Goal: Check status: Check status

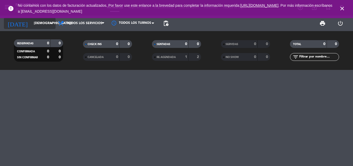
click at [38, 23] on input "[DEMOGRAPHIC_DATA][DATE]" at bounding box center [53, 23] width 44 height 9
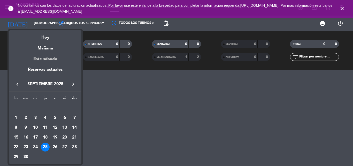
click at [51, 57] on div "Este sábado" at bounding box center [45, 59] width 72 height 14
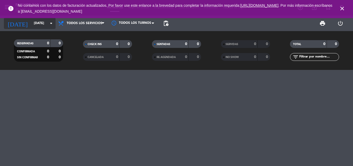
click at [47, 26] on input "[DATE]" at bounding box center [53, 23] width 44 height 9
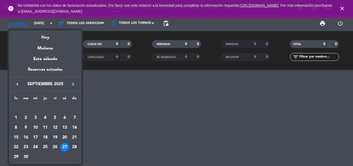
click at [73, 144] on div "28" at bounding box center [74, 146] width 9 height 9
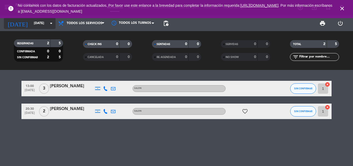
click at [41, 22] on input "[DATE]" at bounding box center [53, 23] width 44 height 9
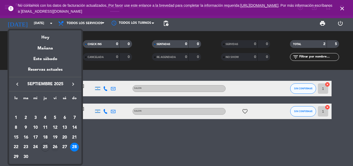
click at [56, 147] on div "26" at bounding box center [55, 146] width 9 height 9
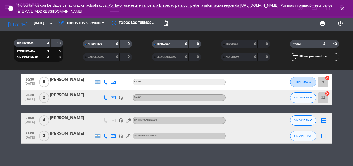
scroll to position [10, 0]
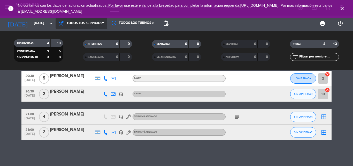
click at [69, 24] on span "Todos los servicios" at bounding box center [85, 23] width 36 height 4
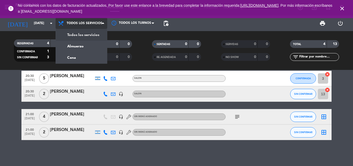
click at [99, 22] on span "Todos los servicios" at bounding box center [85, 23] width 36 height 4
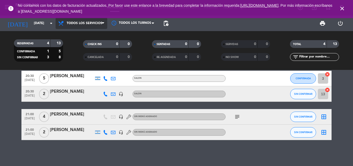
click at [99, 22] on span "Todos los servicios" at bounding box center [85, 23] width 36 height 4
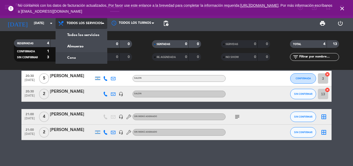
click at [88, 58] on div "menu [PERSON_NAME] Bar [DATE] 25. septiembre - 23:52 Mis reservas Mapa de mesas…" at bounding box center [176, 35] width 353 height 70
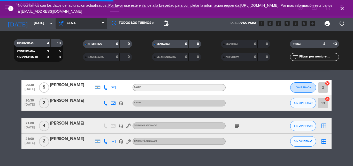
scroll to position [23, 0]
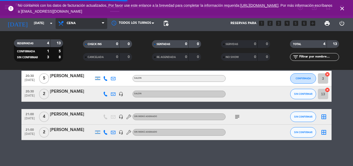
click at [101, 23] on span "Cena" at bounding box center [82, 23] width 52 height 11
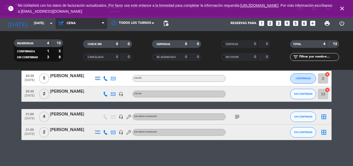
click at [86, 21] on span "Cena" at bounding box center [82, 23] width 52 height 11
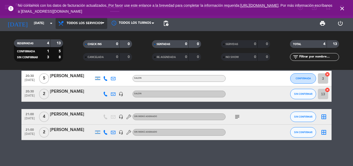
click at [92, 36] on div "menu [PERSON_NAME] Bar [DATE] 25. septiembre - 23:52 Mis reservas Mapa de mesas…" at bounding box center [176, 35] width 353 height 70
click at [331, 58] on input "text" at bounding box center [319, 57] width 40 height 6
click at [111, 78] on icon at bounding box center [113, 78] width 5 height 5
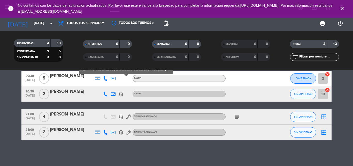
click at [77, 61] on div "CHECK INS 0 0 CANCELADA 0 0" at bounding box center [107, 50] width 69 height 28
click at [112, 94] on icon at bounding box center [113, 94] width 5 height 5
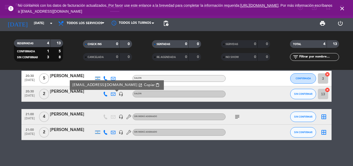
click at [112, 94] on icon at bounding box center [113, 94] width 5 height 5
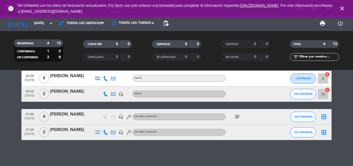
click at [99, 134] on div at bounding box center [98, 131] width 8 height 15
click at [49, 45] on strong "4" at bounding box center [48, 43] width 2 height 4
click at [57, 42] on strong "13" at bounding box center [59, 43] width 5 height 4
click at [52, 26] on icon "arrow_drop_down" at bounding box center [51, 23] width 6 height 6
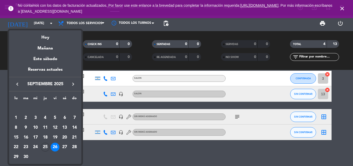
drag, startPoint x: 63, startPoint y: 145, endPoint x: 57, endPoint y: 147, distance: 6.8
click at [57, 147] on tr "22 23 24 25 26 27 28" at bounding box center [45, 147] width 68 height 10
click at [57, 147] on div "26" at bounding box center [55, 146] width 9 height 9
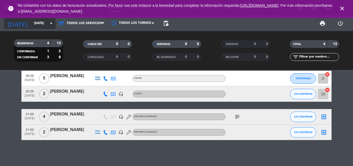
click at [53, 27] on input "[DATE]" at bounding box center [53, 23] width 44 height 9
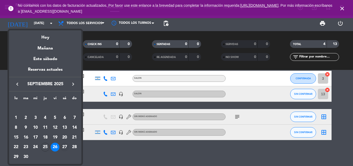
click at [64, 147] on div "27" at bounding box center [64, 146] width 9 height 9
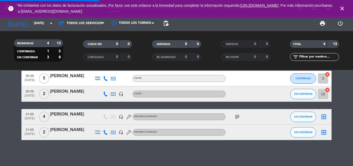
scroll to position [0, 0]
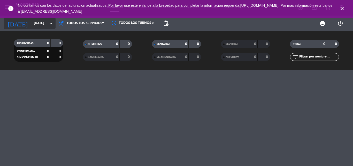
click at [50, 23] on icon "arrow_drop_down" at bounding box center [51, 23] width 6 height 6
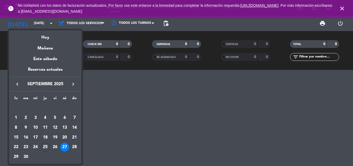
click at [56, 147] on div "26" at bounding box center [55, 146] width 9 height 9
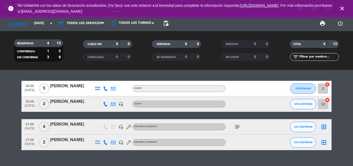
drag, startPoint x: 90, startPoint y: 105, endPoint x: 69, endPoint y: 124, distance: 28.4
drag, startPoint x: 69, startPoint y: 124, endPoint x: 53, endPoint y: 132, distance: 17.8
click at [52, 133] on div "20:30 [DATE] 5 [PERSON_NAME] SALON CONFIRMADA 3 cancel 20:30 [DATE] 2 [PERSON_N…" at bounding box center [176, 115] width 310 height 69
click at [79, 133] on div "21:00 [DATE] 4 [PERSON_NAME] headset_mic Sin menú asignado subject SIN CONFIRMA…" at bounding box center [176, 127] width 310 height 16
drag, startPoint x: 81, startPoint y: 85, endPoint x: 84, endPoint y: 81, distance: 5.0
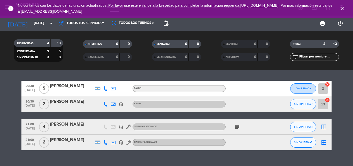
drag, startPoint x: 84, startPoint y: 81, endPoint x: 71, endPoint y: 76, distance: 14.2
click at [71, 76] on div "20:30 [DATE] 5 [PERSON_NAME] SALON CONFIRMADA 3 cancel 20:30 [DATE] 2 [PERSON_N…" at bounding box center [176, 118] width 353 height 96
click at [38, 149] on div "2" at bounding box center [44, 141] width 12 height 15
click at [44, 146] on span "2" at bounding box center [44, 142] width 10 height 10
click at [44, 124] on span "4" at bounding box center [44, 127] width 10 height 10
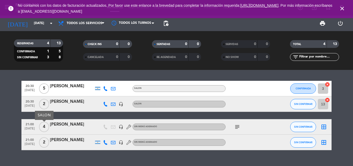
click at [46, 103] on span "2" at bounding box center [44, 104] width 10 height 10
click at [45, 89] on div "SALON" at bounding box center [44, 92] width 19 height 9
click at [71, 80] on div "20:30 [DATE] 5 [PERSON_NAME] SALON CONFIRMADA 3 cancel 20:30 [DATE] 2 [PERSON_N…" at bounding box center [176, 118] width 353 height 96
click at [48, 32] on div "RESERVADAS 4 13 CONFIRMADA 1 5 SIN CONFIRMAR 3 8 CHECK INS 0 0 CANCELADA 0 0 SE…" at bounding box center [176, 50] width 353 height 39
click at [54, 24] on icon "arrow_drop_down" at bounding box center [51, 23] width 6 height 6
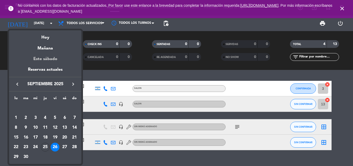
drag, startPoint x: 46, startPoint y: 41, endPoint x: 52, endPoint y: 62, distance: 22.4
drag, startPoint x: 52, startPoint y: 62, endPoint x: 0, endPoint y: 69, distance: 52.9
click at [0, 69] on div at bounding box center [176, 83] width 353 height 166
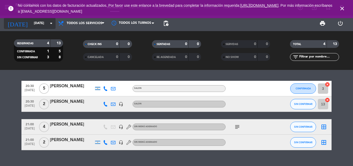
click at [45, 27] on input "[DATE]" at bounding box center [53, 23] width 44 height 9
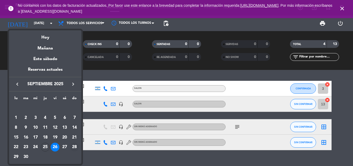
click at [76, 146] on div "28" at bounding box center [74, 146] width 9 height 9
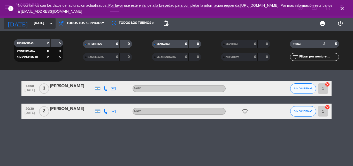
click at [51, 24] on icon "arrow_drop_down" at bounding box center [51, 23] width 6 height 6
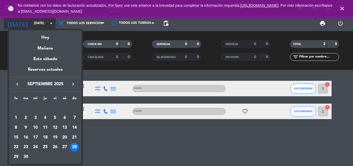
click at [51, 24] on div at bounding box center [176, 83] width 353 height 166
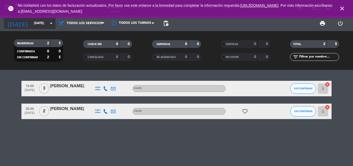
click at [51, 21] on icon "arrow_drop_down" at bounding box center [51, 23] width 6 height 6
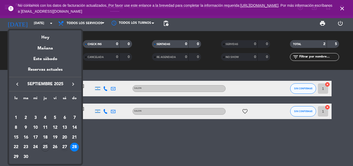
click at [65, 147] on div "27" at bounding box center [64, 146] width 9 height 9
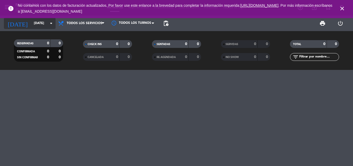
click at [50, 25] on icon "arrow_drop_down" at bounding box center [51, 23] width 6 height 6
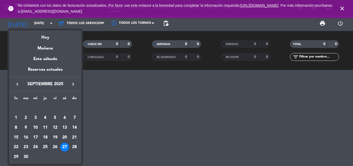
click at [16, 155] on div "29" at bounding box center [16, 156] width 9 height 9
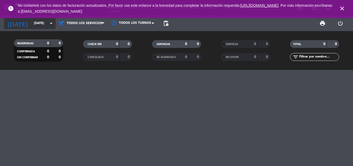
click at [49, 21] on icon "arrow_drop_down" at bounding box center [51, 23] width 6 height 6
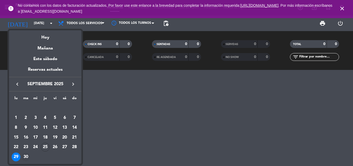
click at [27, 158] on div "30" at bounding box center [25, 156] width 9 height 9
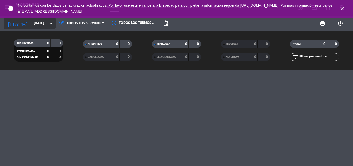
click at [47, 25] on input "[DATE]" at bounding box center [53, 23] width 44 height 9
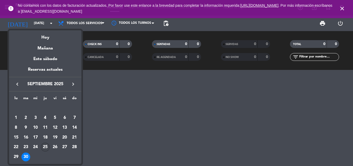
click at [49, 147] on div "25" at bounding box center [45, 146] width 9 height 9
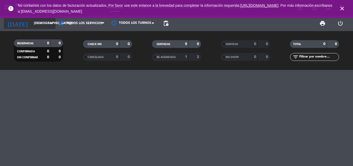
click at [54, 26] on icon "arrow_drop_down" at bounding box center [51, 23] width 6 height 6
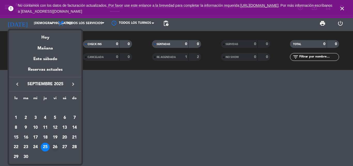
click at [56, 144] on div "26" at bounding box center [55, 146] width 9 height 9
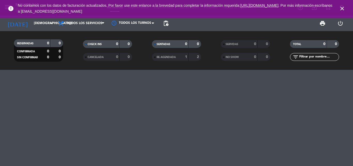
type input "[DATE]"
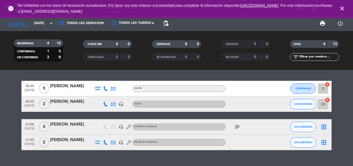
click at [8, 77] on div "20:30 [DATE] 5 [PERSON_NAME] SALON CONFIRMADA 3 cancel 20:30 [DATE] 2 [PERSON_N…" at bounding box center [176, 118] width 353 height 96
click at [33, 86] on span "20:30" at bounding box center [29, 85] width 13 height 6
click at [51, 67] on div "RESERVADAS 4 13 CONFIRMADA 1 5 SIN CONFIRMAR 3 8 CHECK INS 0 0 CANCELADA 0 0 SE…" at bounding box center [176, 50] width 353 height 39
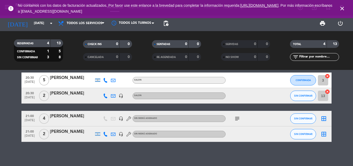
scroll to position [10, 0]
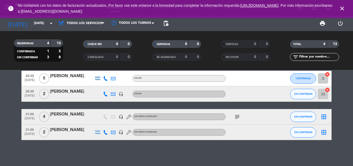
click at [147, 94] on div "SALON" at bounding box center [179, 93] width 93 height 7
click at [148, 118] on div "Sin menú asignado" at bounding box center [145, 116] width 23 height 3
click at [142, 152] on div "20:30 [DATE] 5 [PERSON_NAME] SALON CONFIRMADA 3 cancel 20:30 [DATE] 2 [PERSON_N…" at bounding box center [176, 118] width 353 height 96
click at [237, 119] on icon "subject" at bounding box center [237, 116] width 6 height 6
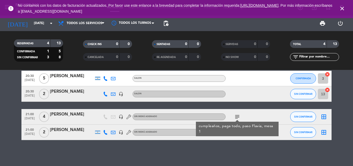
click at [236, 116] on icon "subject" at bounding box center [237, 116] width 6 height 6
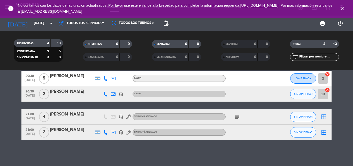
click at [130, 116] on icon at bounding box center [128, 116] width 5 height 5
click at [200, 163] on div "20:30 [DATE] 5 [PERSON_NAME] SALON CONFIRMADA 3 cancel 20:30 [DATE] 2 [PERSON_N…" at bounding box center [176, 118] width 353 height 96
drag, startPoint x: 200, startPoint y: 162, endPoint x: 164, endPoint y: 162, distance: 35.9
click at [164, 162] on div "20:30 [DATE] 5 [PERSON_NAME] SALON CONFIRMADA 3 cancel 20:30 [DATE] 2 [PERSON_N…" at bounding box center [176, 118] width 353 height 96
drag, startPoint x: 170, startPoint y: 159, endPoint x: 179, endPoint y: 155, distance: 9.8
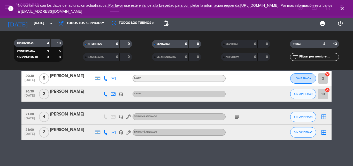
click at [171, 159] on div "20:30 [DATE] 5 [PERSON_NAME] SALON CONFIRMADA 3 cancel 20:30 [DATE] 2 [PERSON_N…" at bounding box center [176, 118] width 353 height 96
click at [130, 115] on icon at bounding box center [128, 116] width 5 height 5
click at [102, 145] on div "20:30 [DATE] 5 [PERSON_NAME] SALON CONFIRMADA 3 cancel 20:30 [DATE] 2 [PERSON_N…" at bounding box center [176, 118] width 353 height 96
